Goal: Find specific page/section: Find specific page/section

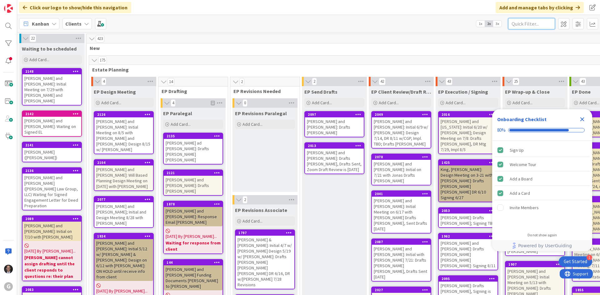
click at [539, 26] on input "text" at bounding box center [531, 23] width 47 height 11
click at [583, 119] on icon "Close Checklist" at bounding box center [581, 119] width 7 height 7
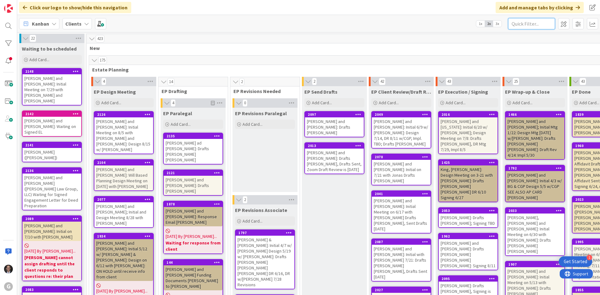
click at [518, 25] on input "text" at bounding box center [531, 23] width 47 height 11
type input "[PERSON_NAME]"
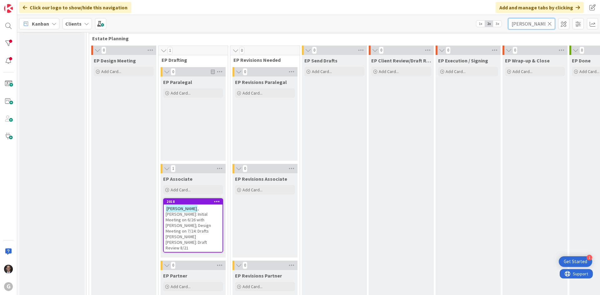
scroll to position [62, 0]
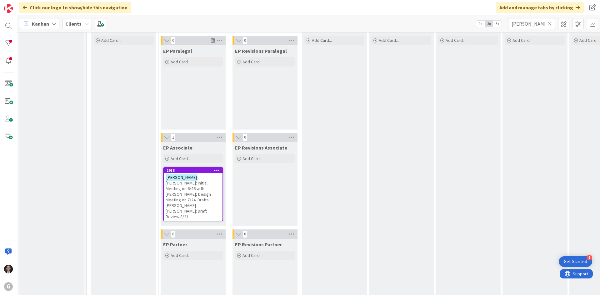
click at [198, 186] on span ", [PERSON_NAME]: Initial Meeting on 6/26 with [PERSON_NAME]; Design Meeting on …" at bounding box center [187, 197] width 45 height 45
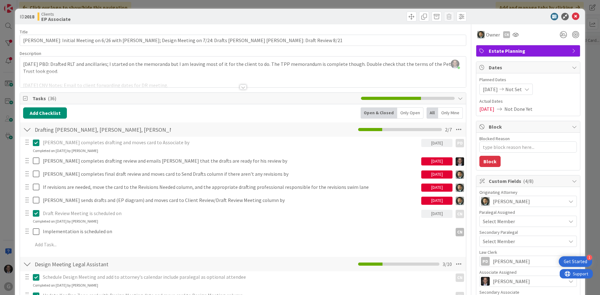
click at [239, 87] on div at bounding box center [242, 87] width 7 height 5
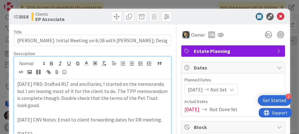
type textarea "x"
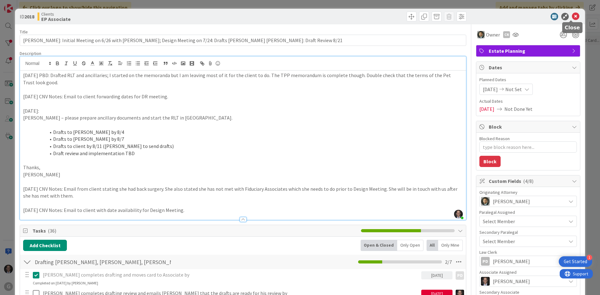
click at [571, 16] on icon at bounding box center [574, 16] width 7 height 7
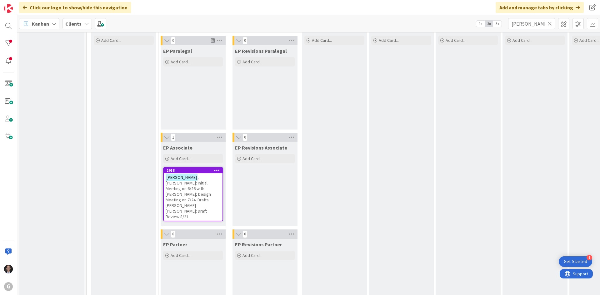
click at [550, 23] on icon at bounding box center [549, 24] width 4 height 6
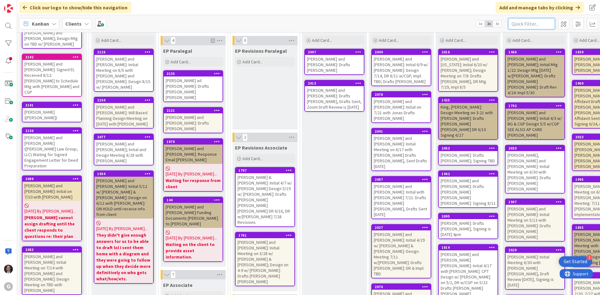
click at [535, 23] on input "text" at bounding box center [531, 23] width 47 height 11
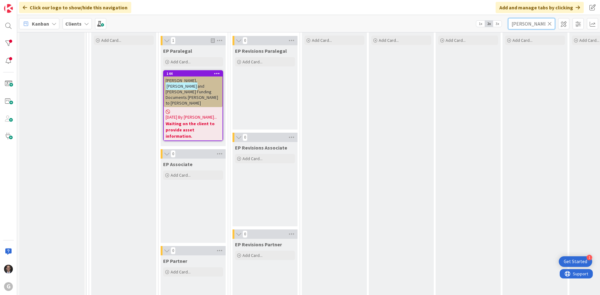
type input "[PERSON_NAME]"
click at [191, 121] on b "Waiting on the client to provide asset information." at bounding box center [192, 130] width 55 height 19
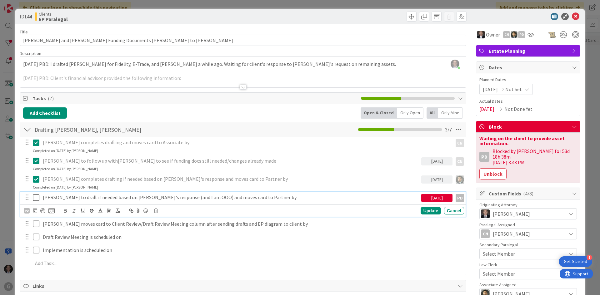
click at [230, 196] on p "[PERSON_NAME] to draft if needed based on [PERSON_NAME]'s response (and I am OO…" at bounding box center [231, 197] width 376 height 7
click at [36, 210] on icon at bounding box center [35, 210] width 4 height 5
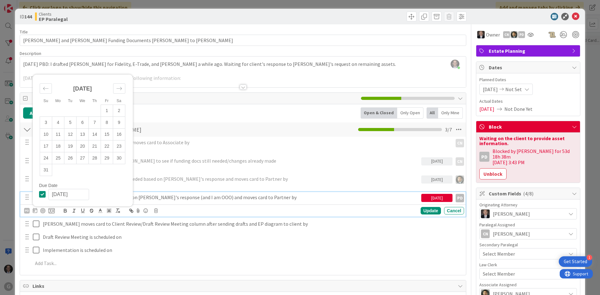
scroll to position [31, 0]
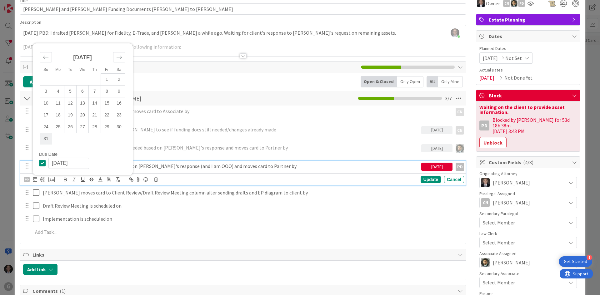
click at [48, 139] on td "31" at bounding box center [46, 139] width 12 height 12
type input "[DATE]"
click at [426, 178] on div "Update" at bounding box center [430, 179] width 20 height 7
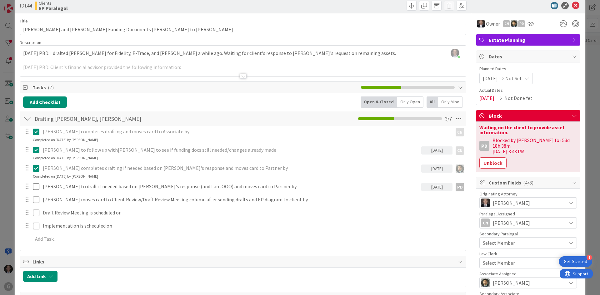
scroll to position [0, 0]
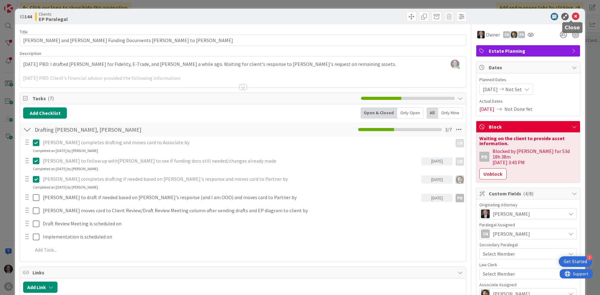
click at [571, 17] on icon at bounding box center [574, 16] width 7 height 7
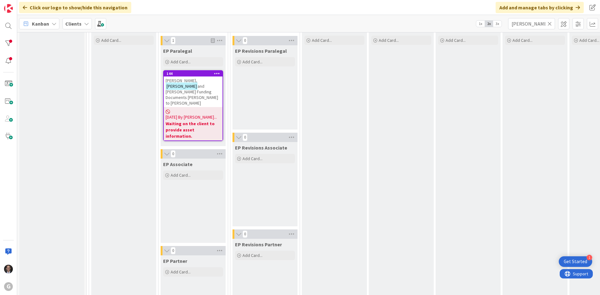
click at [548, 24] on icon at bounding box center [549, 24] width 4 height 6
click at [542, 23] on input "text" at bounding box center [531, 23] width 47 height 11
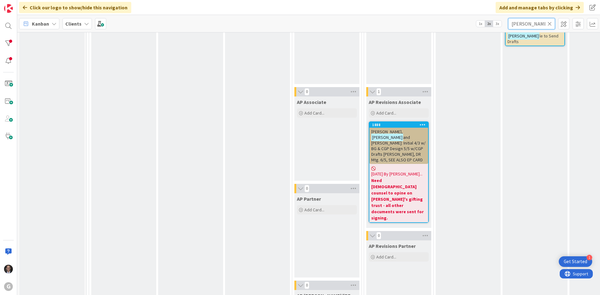
scroll to position [562, 0]
type input "[PERSON_NAME]"
click at [393, 134] on span "and [PERSON_NAME]: Initial 4/3 w/ BG & CGP Design 5/5 w/CGP Drafts [PERSON_NAME…" at bounding box center [398, 148] width 54 height 28
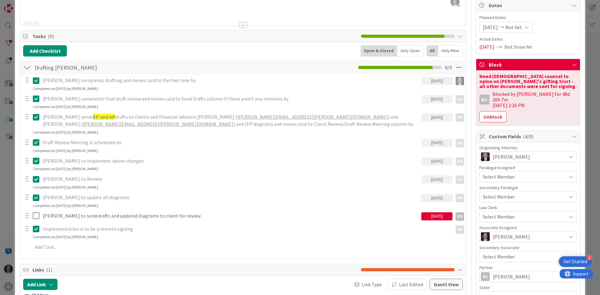
scroll to position [62, 0]
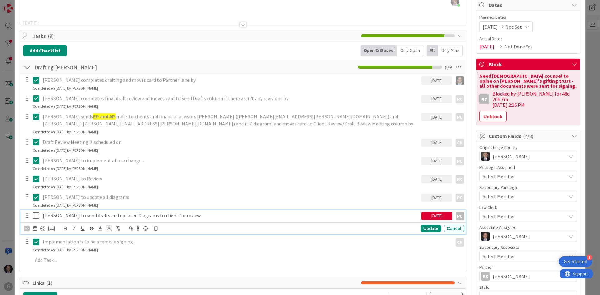
click at [62, 216] on p "[PERSON_NAME] to send drafts and updated Diagrams to client for review" at bounding box center [231, 215] width 376 height 7
click at [34, 228] on icon at bounding box center [35, 228] width 4 height 5
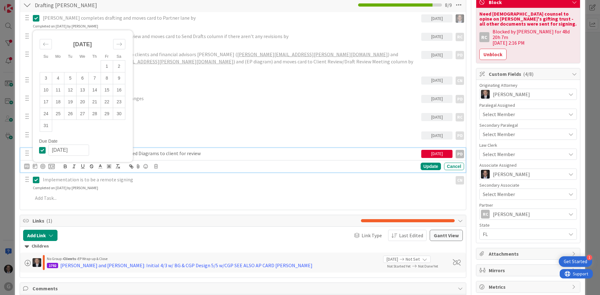
scroll to position [125, 0]
click at [48, 127] on td "31" at bounding box center [46, 126] width 12 height 12
type input "[DATE]"
click at [425, 167] on div "Update" at bounding box center [430, 165] width 20 height 7
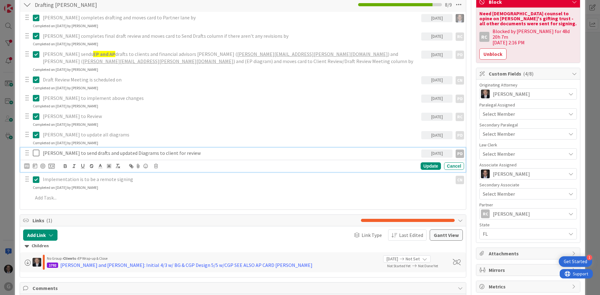
click at [72, 154] on p "[PERSON_NAME] to send drafts and updated Diagrams to client for review" at bounding box center [231, 153] width 376 height 7
click at [431, 167] on div "Update" at bounding box center [430, 165] width 20 height 7
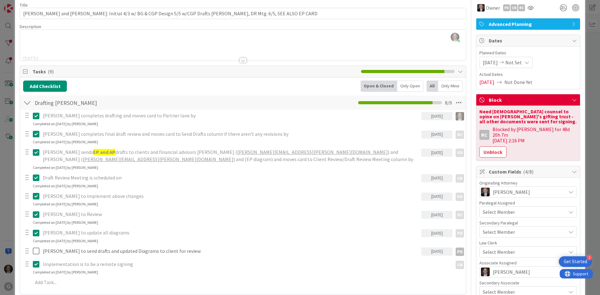
scroll to position [0, 0]
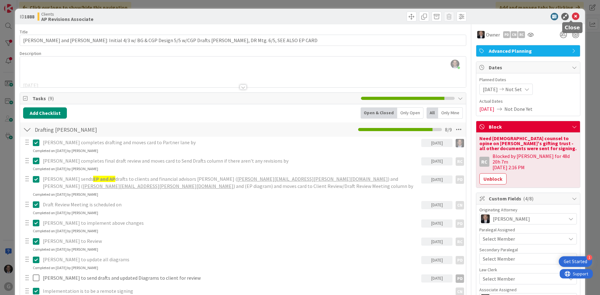
click at [571, 17] on icon at bounding box center [574, 16] width 7 height 7
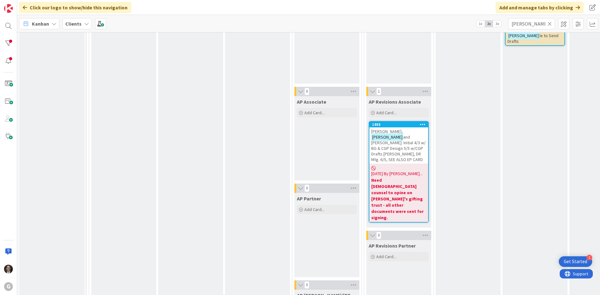
click at [548, 25] on icon at bounding box center [549, 24] width 4 height 6
click at [531, 24] on input "text" at bounding box center [531, 23] width 47 height 11
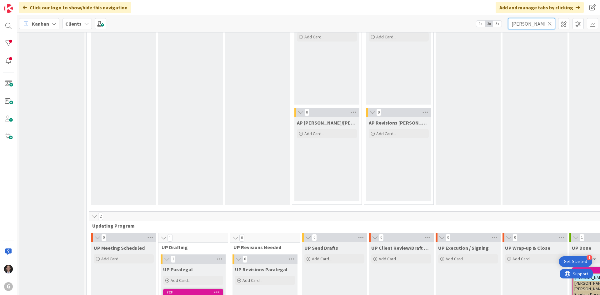
scroll to position [906, 0]
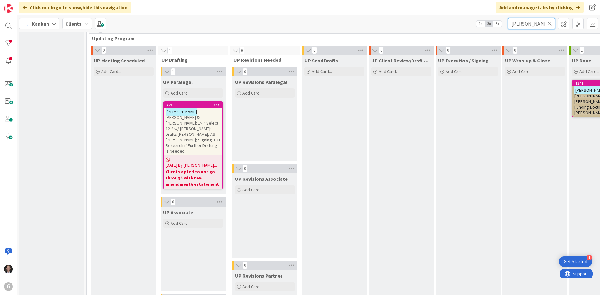
type input "[PERSON_NAME]"
click at [198, 128] on span ", [PERSON_NAME] & [PERSON_NAME]: LMP Select 12-9 w/ [PERSON_NAME]: Drafts [PERS…" at bounding box center [192, 131] width 55 height 45
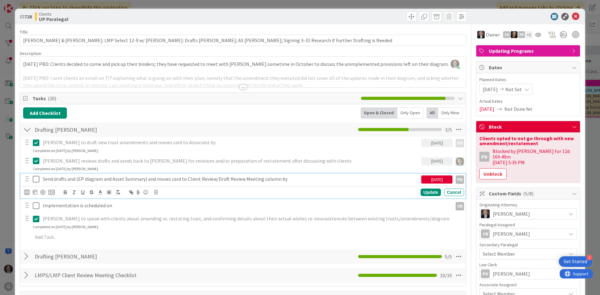
click at [154, 179] on p "Send drafts and (EP diagram and Asset Summary) and moves card to Client Review/…" at bounding box center [231, 178] width 376 height 7
click at [156, 191] on icon at bounding box center [156, 192] width 4 height 4
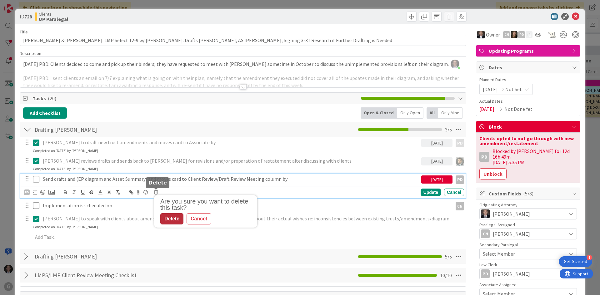
click at [174, 219] on div "Delete" at bounding box center [171, 218] width 23 height 11
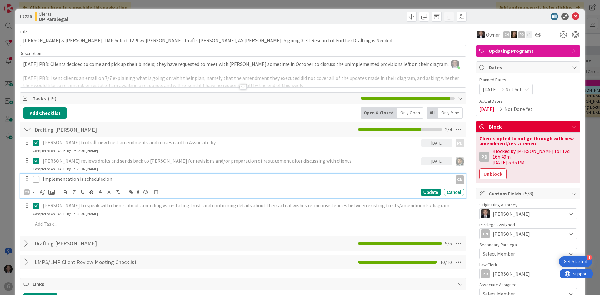
click at [45, 179] on p "Implementation is scheduled on" at bounding box center [246, 178] width 407 height 7
click at [427, 191] on div "Update" at bounding box center [430, 192] width 20 height 7
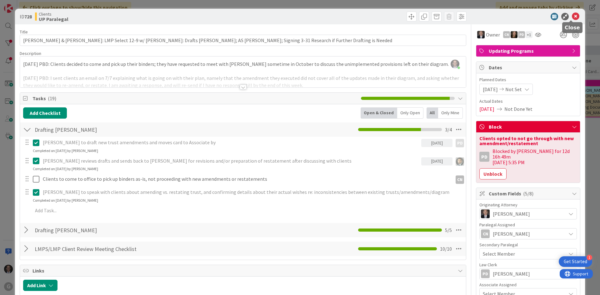
click at [572, 17] on icon at bounding box center [574, 16] width 7 height 7
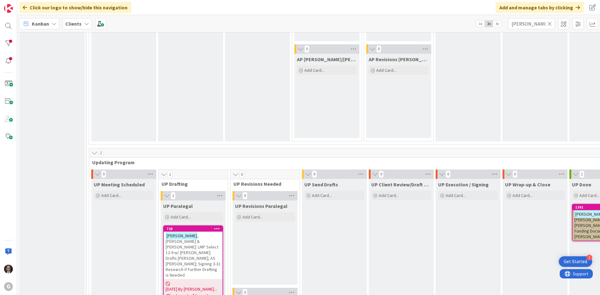
scroll to position [781, 0]
click at [550, 23] on icon at bounding box center [549, 24] width 4 height 6
click at [535, 24] on input "text" at bounding box center [531, 23] width 47 height 11
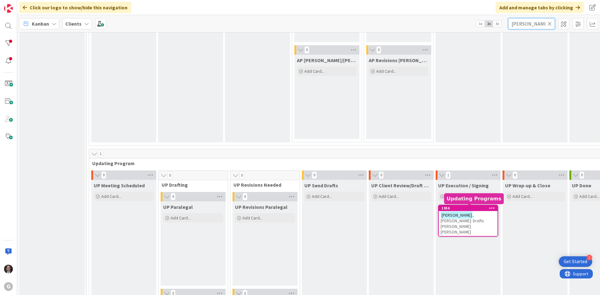
type input "[PERSON_NAME]"
click at [465, 220] on div "[PERSON_NAME]: Drafts [PERSON_NAME] [PERSON_NAME]" at bounding box center [467, 223] width 59 height 25
type textarea "x"
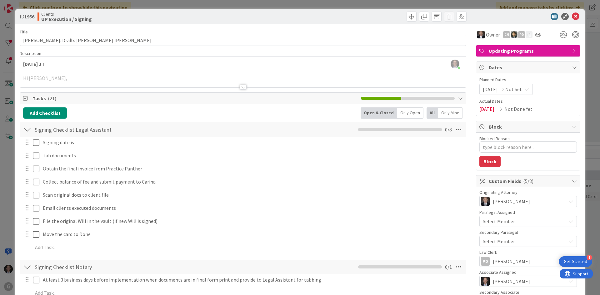
click at [240, 86] on div at bounding box center [242, 87] width 7 height 5
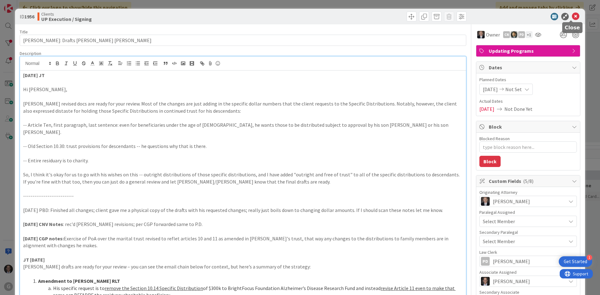
click at [573, 17] on icon at bounding box center [574, 16] width 7 height 7
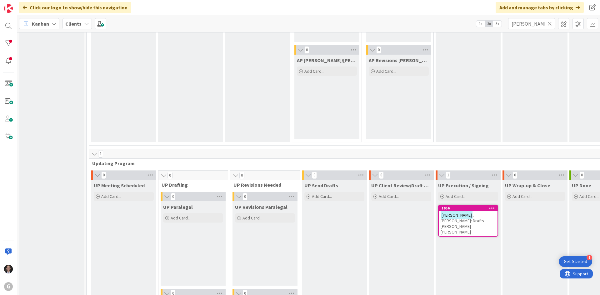
click at [549, 24] on icon at bounding box center [549, 24] width 4 height 6
click at [532, 25] on input "text" at bounding box center [531, 23] width 47 height 11
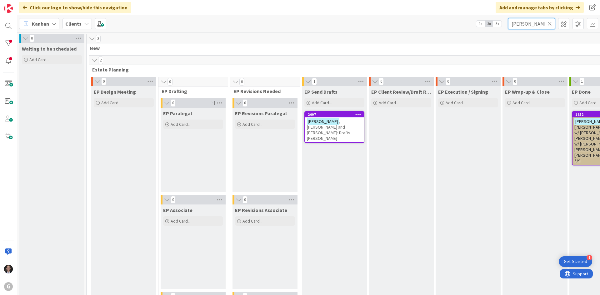
type input "[PERSON_NAME]"
click at [338, 125] on div "[PERSON_NAME] and [PERSON_NAME]: Drafts [PERSON_NAME]" at bounding box center [334, 129] width 59 height 25
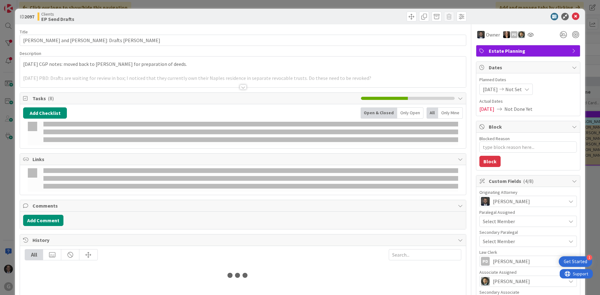
type textarea "x"
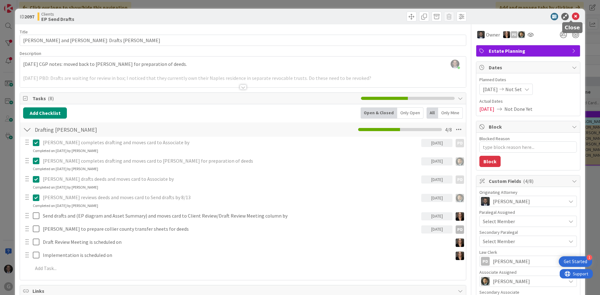
drag, startPoint x: 569, startPoint y: 15, endPoint x: 562, endPoint y: 15, distance: 6.9
click at [571, 15] on icon at bounding box center [574, 16] width 7 height 7
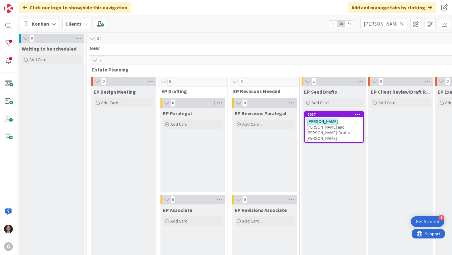
click at [402, 25] on icon at bounding box center [402, 24] width 4 height 6
click at [388, 24] on input "text" at bounding box center [383, 23] width 47 height 11
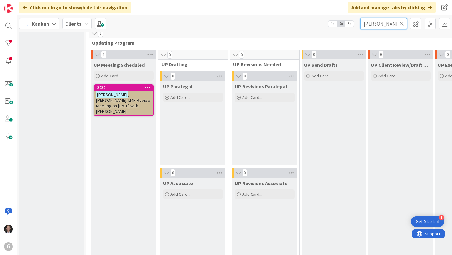
scroll to position [870, 0]
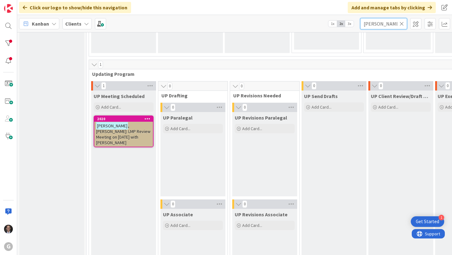
type input "[PERSON_NAME]"
click at [125, 130] on span ", [PERSON_NAME]: LMP Review Meeting on [DATE] with [PERSON_NAME]" at bounding box center [123, 134] width 54 height 22
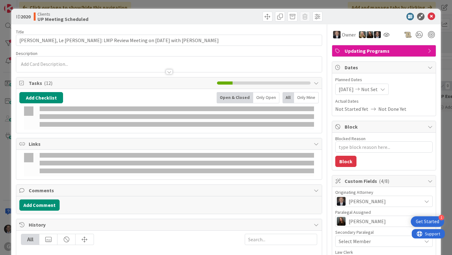
type textarea "x"
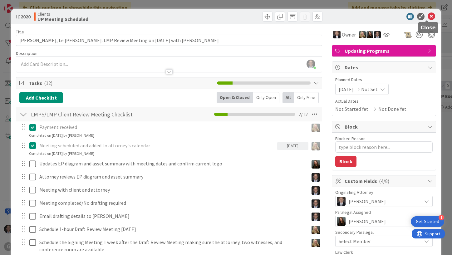
click at [429, 16] on icon at bounding box center [431, 16] width 7 height 7
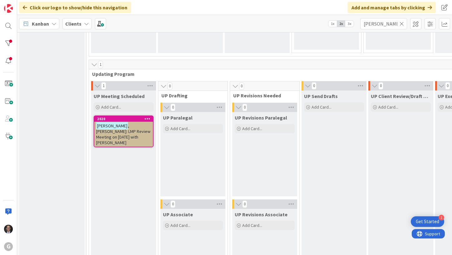
click at [400, 24] on icon at bounding box center [402, 24] width 4 height 6
click at [385, 22] on input "text" at bounding box center [383, 23] width 47 height 11
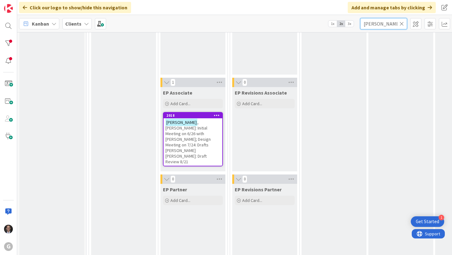
scroll to position [125, 0]
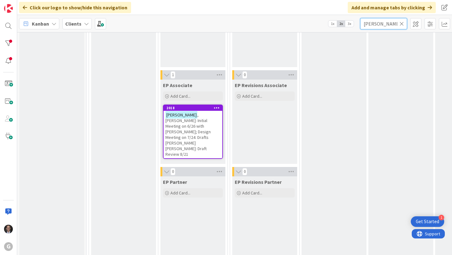
type input "[PERSON_NAME]"
click at [187, 124] on span ", [PERSON_NAME]: Initial Meeting on 6/26 with [PERSON_NAME]; Design Meeting on …" at bounding box center [187, 134] width 45 height 45
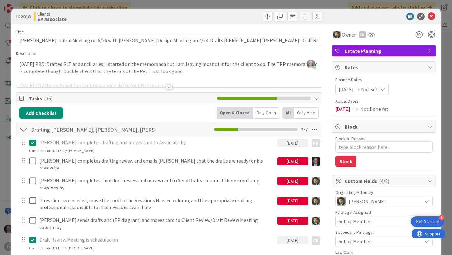
type textarea "x"
